Goal: Navigation & Orientation: Find specific page/section

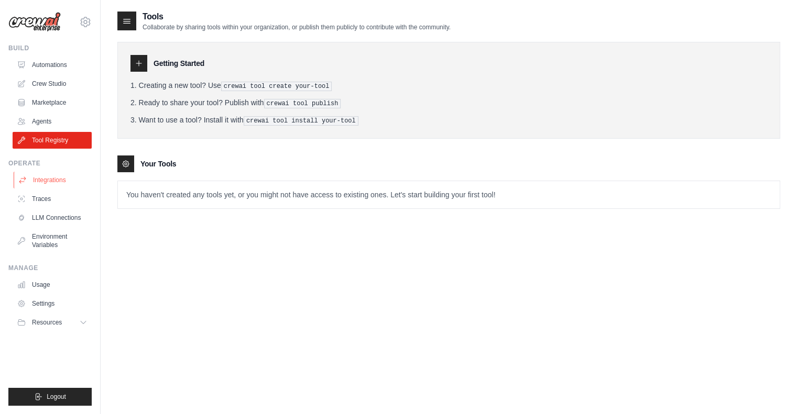
click at [61, 175] on link "Integrations" at bounding box center [53, 180] width 79 height 17
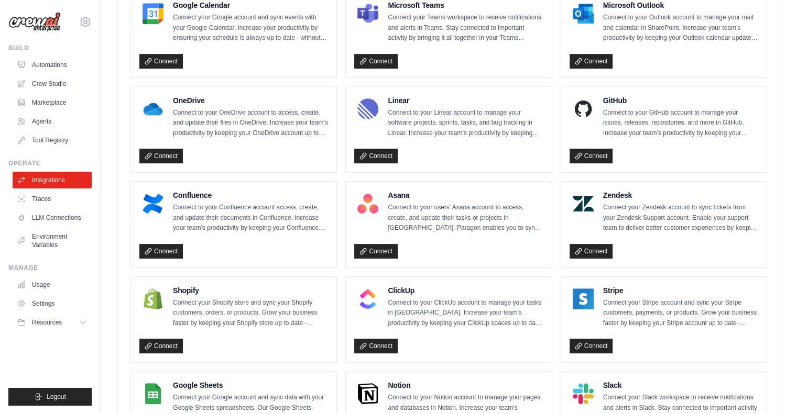
scroll to position [598, 0]
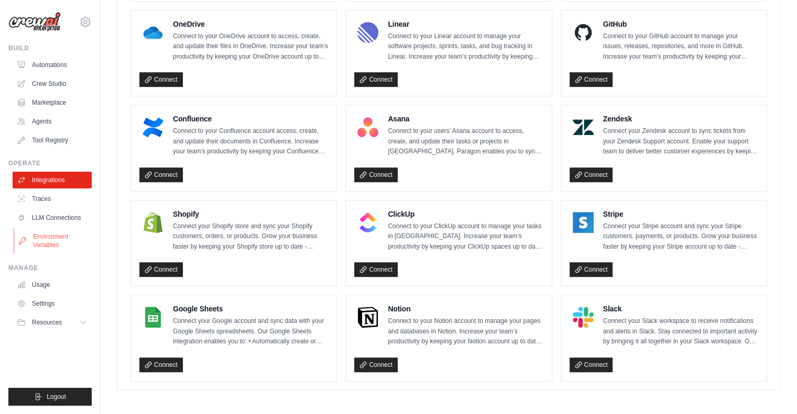
click at [57, 236] on link "Environment Variables" at bounding box center [53, 240] width 79 height 25
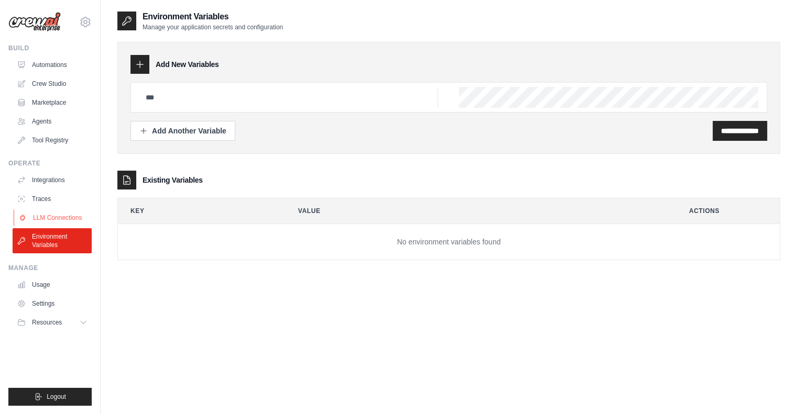
click at [62, 217] on link "LLM Connections" at bounding box center [53, 218] width 79 height 17
